Goal: Book appointment/travel/reservation

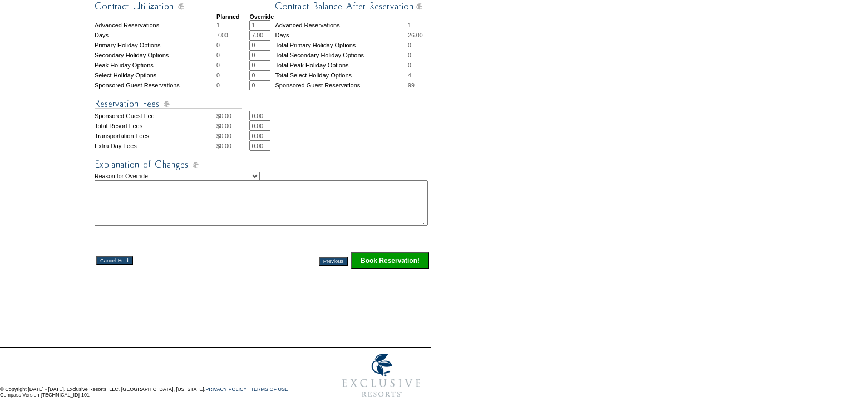
scroll to position [445, 0]
drag, startPoint x: 399, startPoint y: 266, endPoint x: 415, endPoint y: 267, distance: 16.2
click at [399, 266] on input "Book Reservation!" at bounding box center [390, 260] width 78 height 17
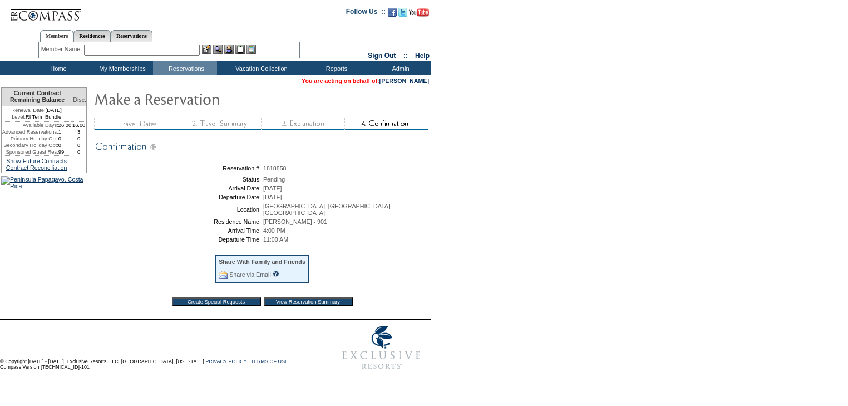
click at [61, 69] on td "Home" at bounding box center [57, 68] width 64 height 14
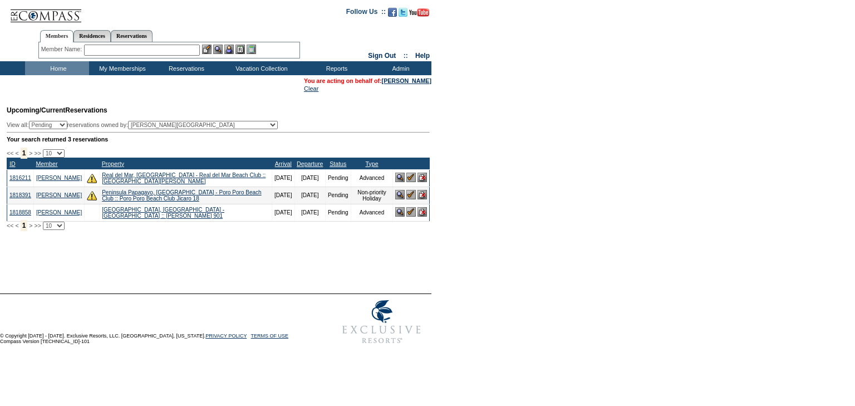
drag, startPoint x: 410, startPoint y: 218, endPoint x: 417, endPoint y: 223, distance: 8.4
click at [410, 217] on img at bounding box center [410, 211] width 9 height 9
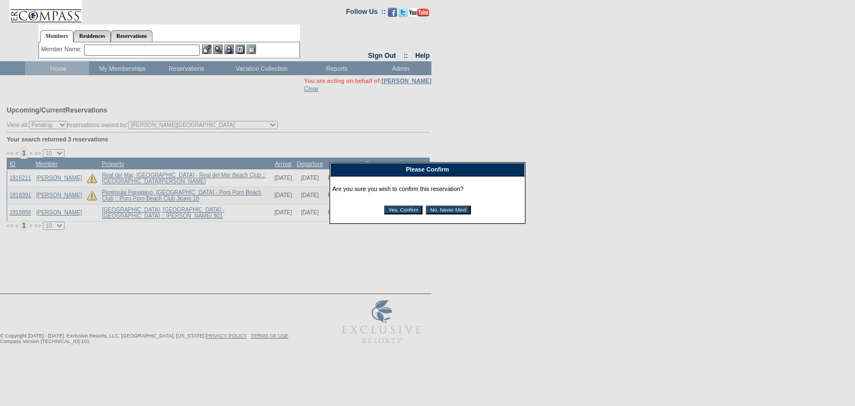
click at [413, 213] on input "Yes, Confirm" at bounding box center [403, 209] width 38 height 9
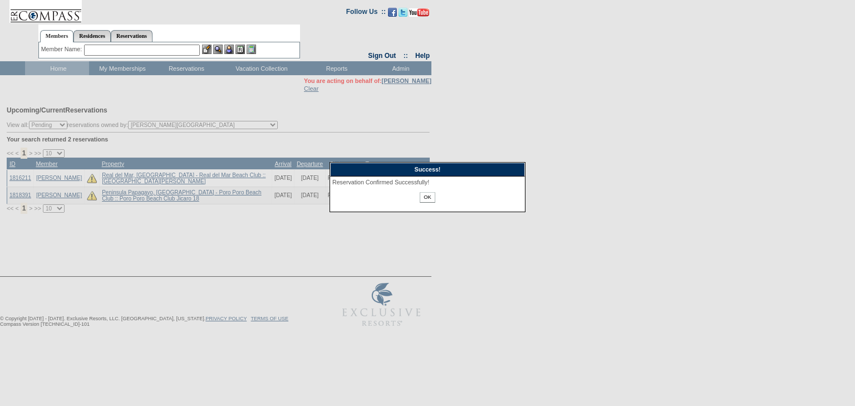
click at [428, 198] on input "OK" at bounding box center [427, 197] width 15 height 11
